Goal: Information Seeking & Learning: Learn about a topic

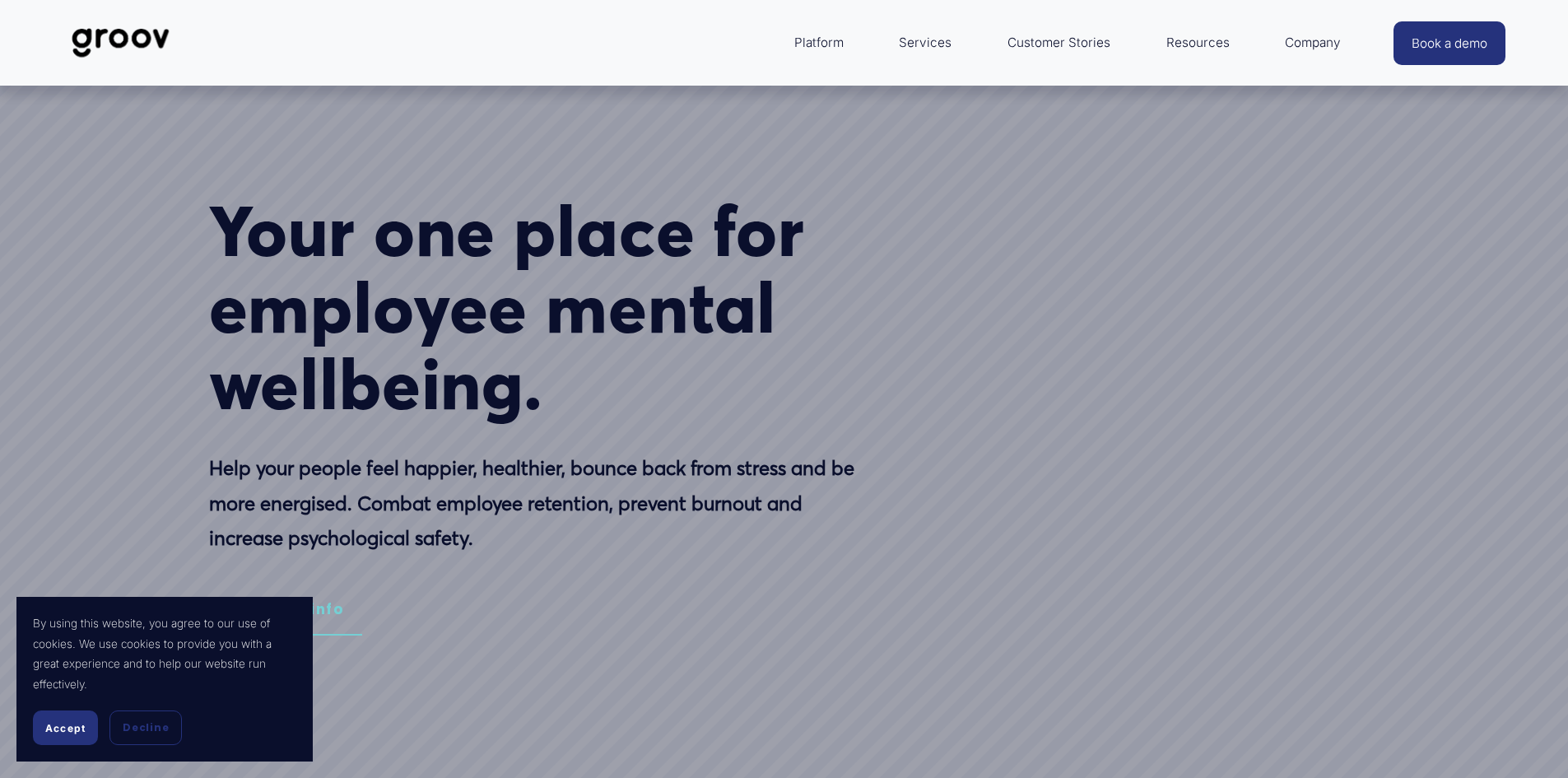
select select "AU"
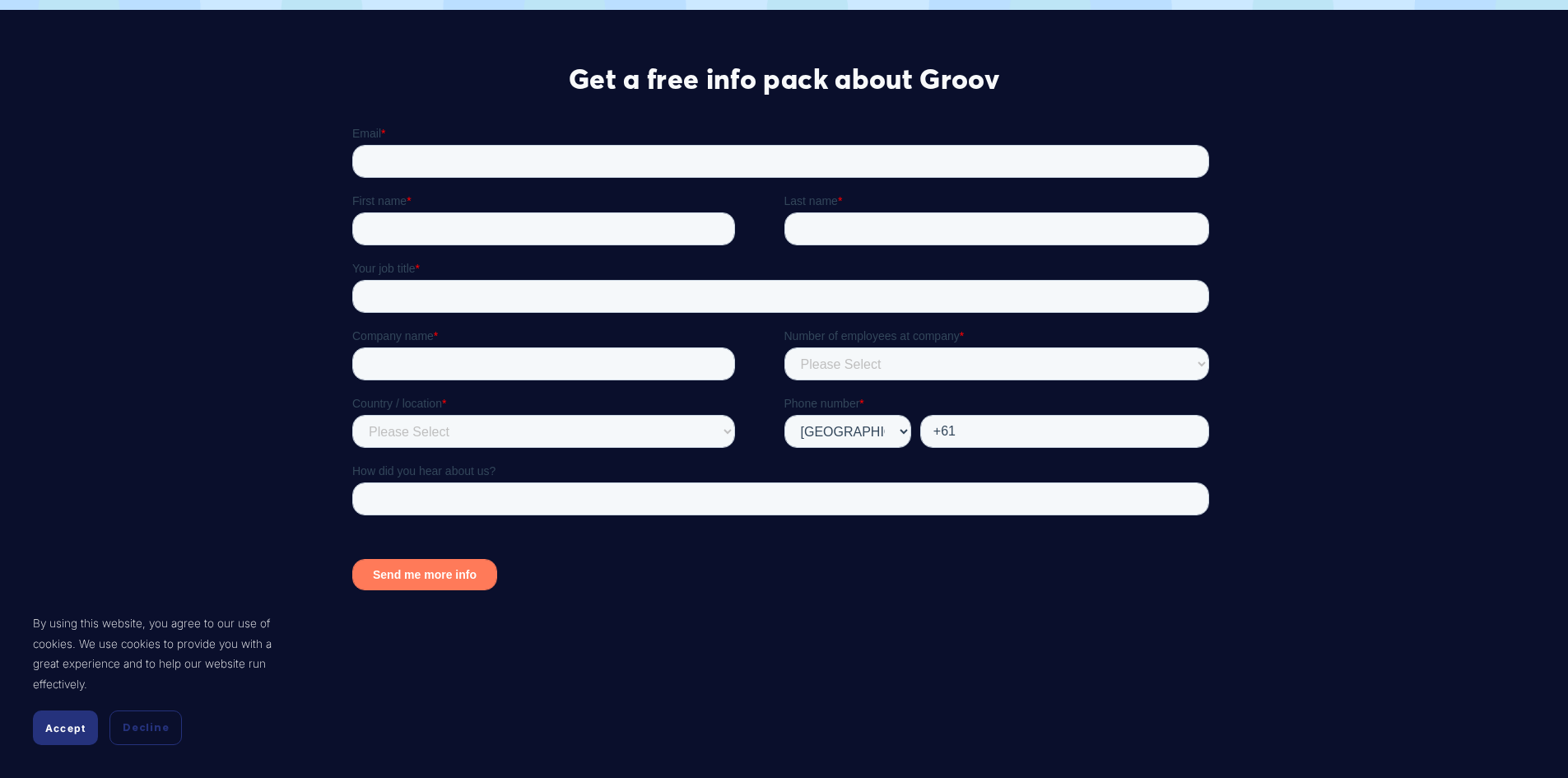
scroll to position [7555, 0]
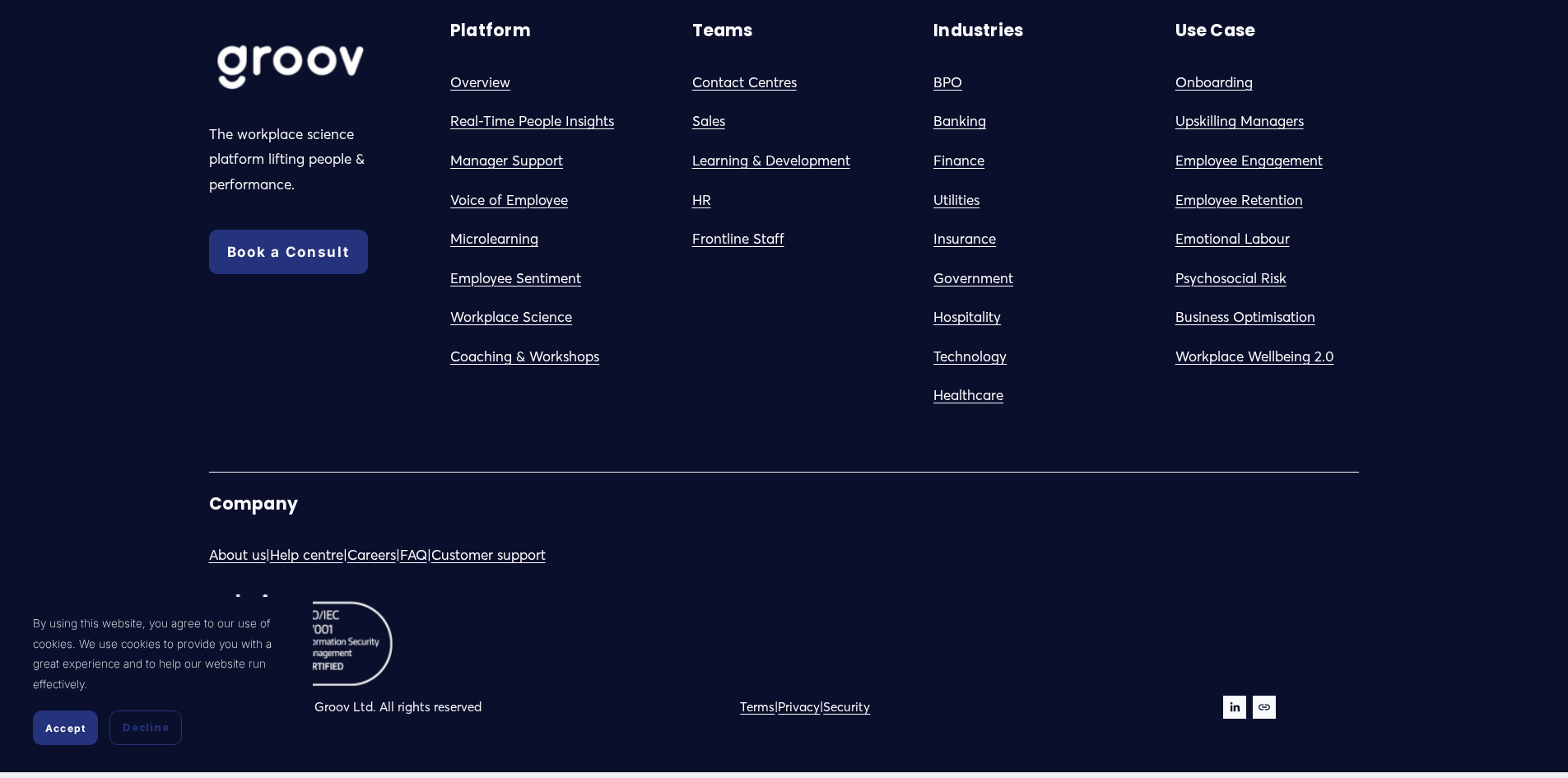
click at [783, 77] on link "Contact Centres" at bounding box center [744, 83] width 104 height 26
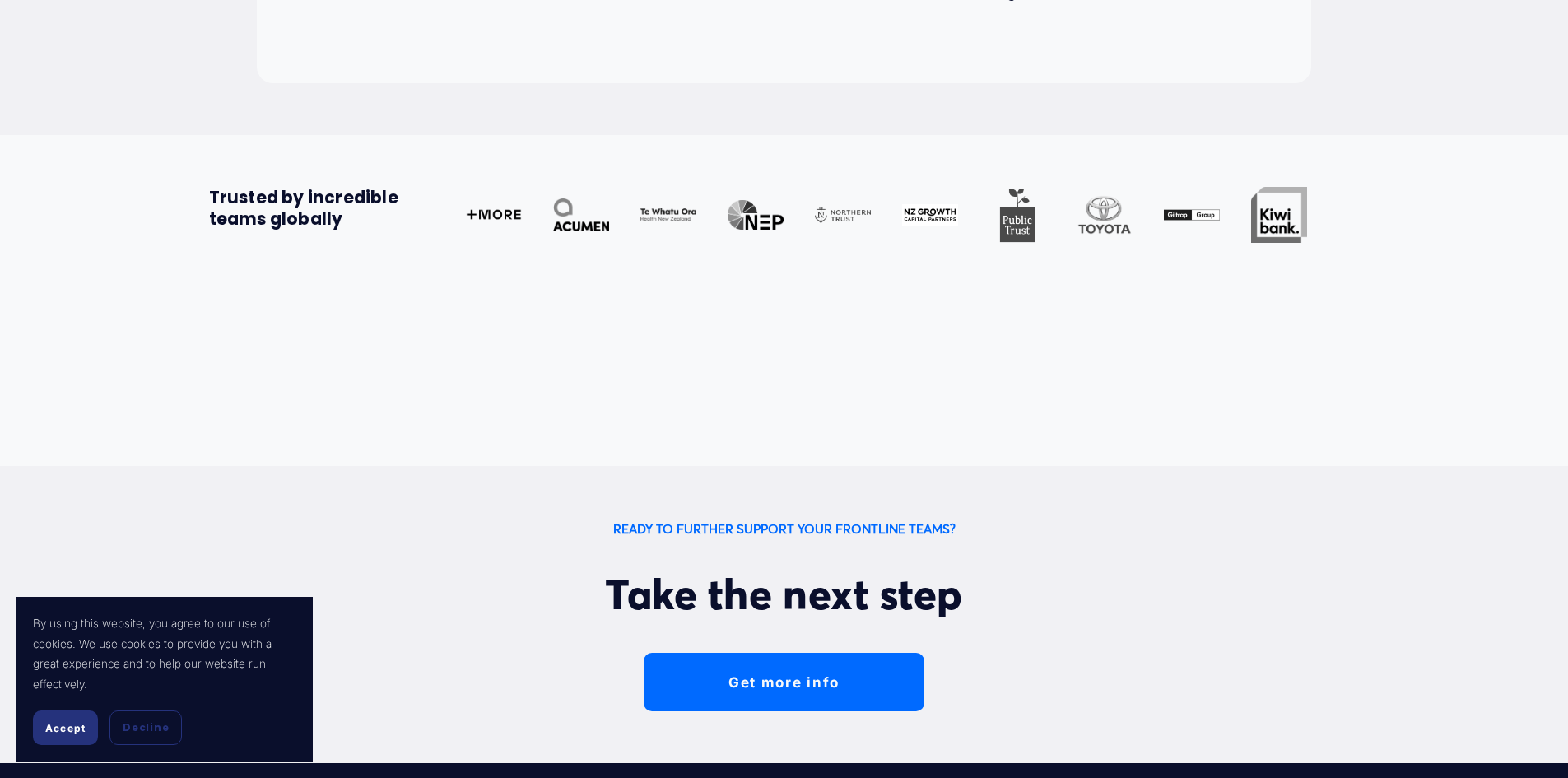
scroll to position [5188, 0]
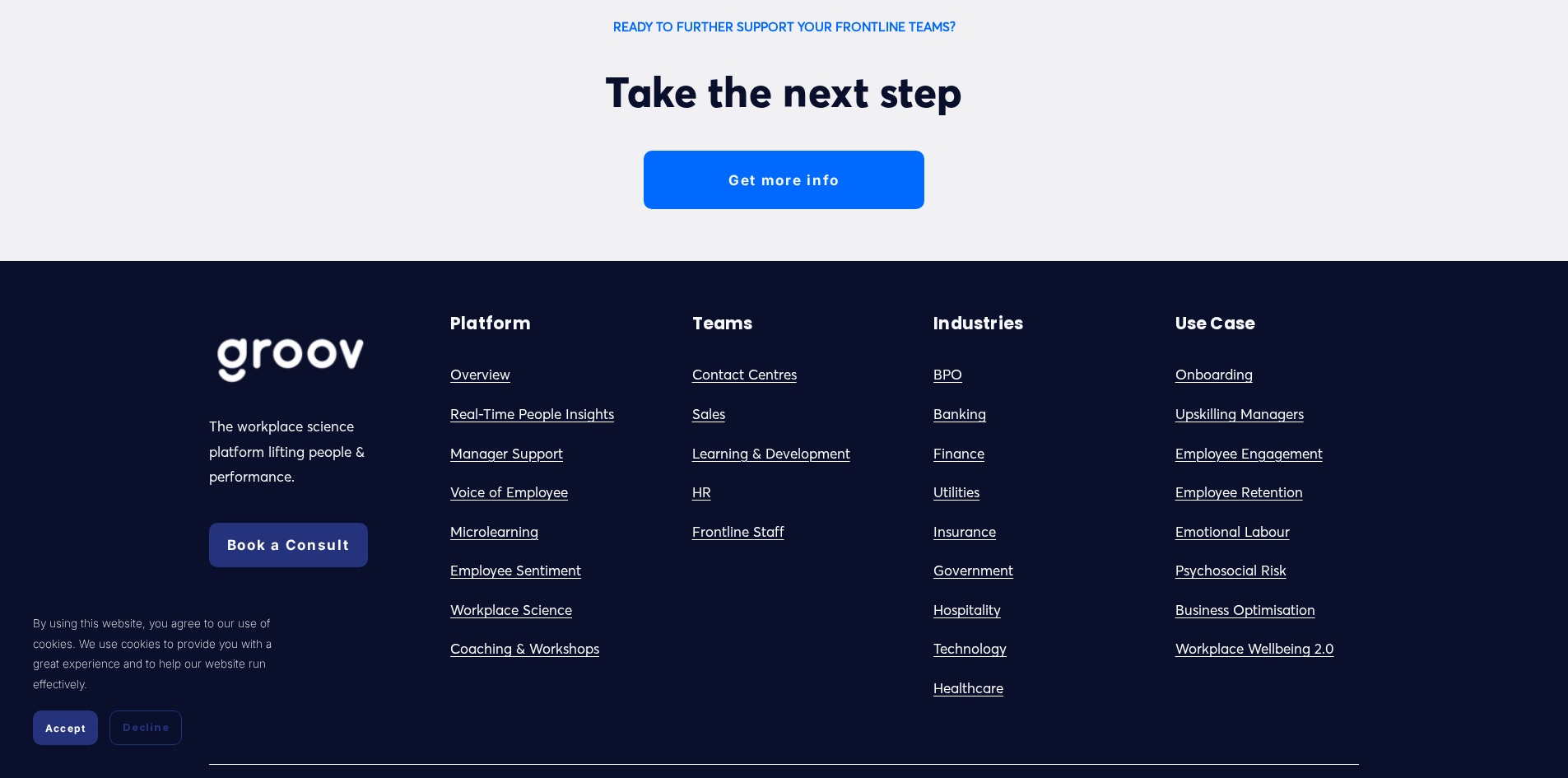
drag, startPoint x: 629, startPoint y: 88, endPoint x: 625, endPoint y: 61, distance: 27.3
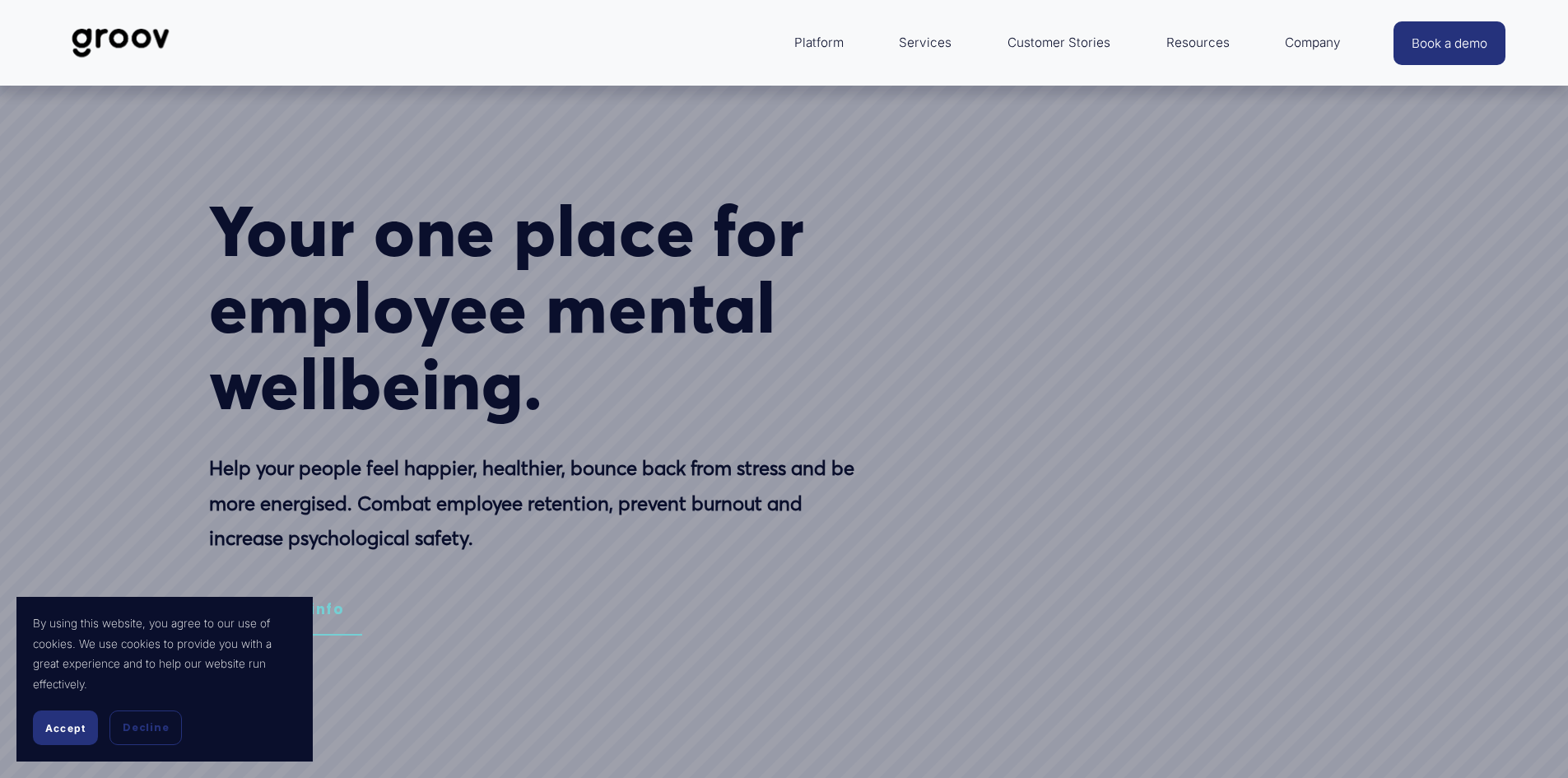
select select "AU"
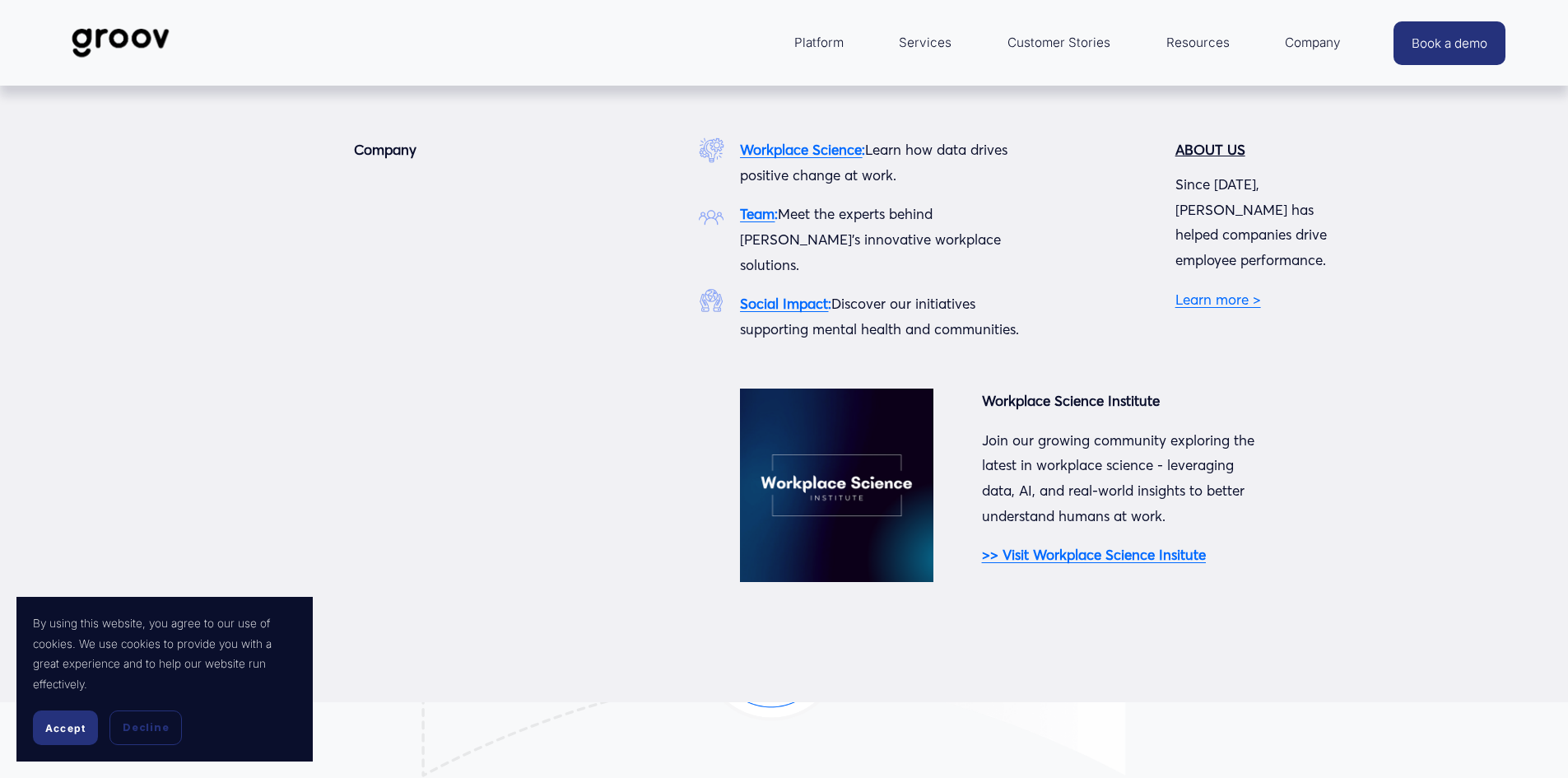
click at [1310, 48] on span "Company" at bounding box center [1312, 43] width 56 height 23
click at [1227, 291] on link "Learn more >" at bounding box center [1218, 299] width 86 height 18
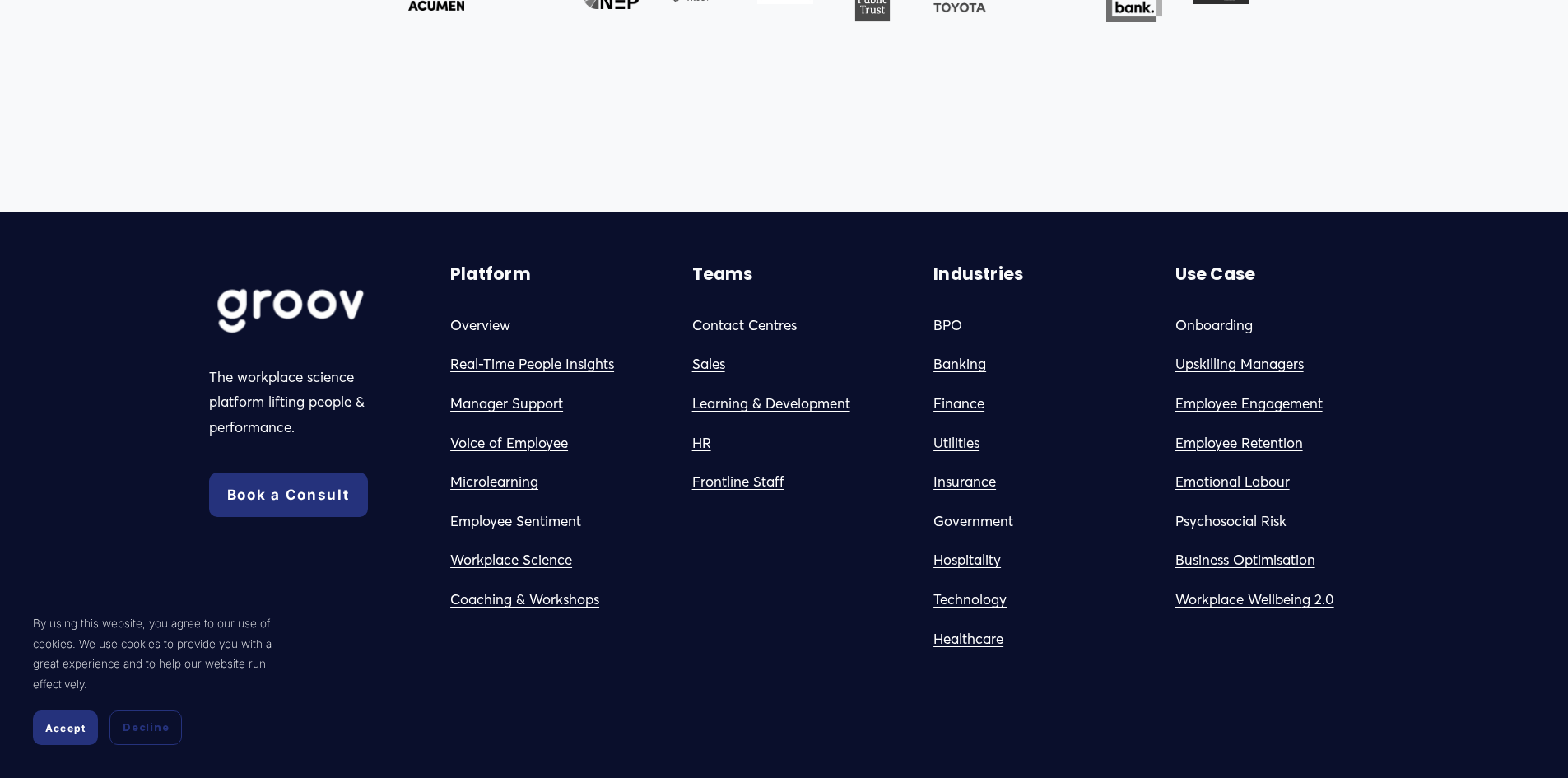
scroll to position [1886, 0]
